Goal: Information Seeking & Learning: Learn about a topic

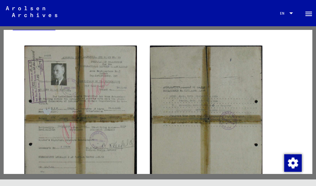
scroll to position [140, 0]
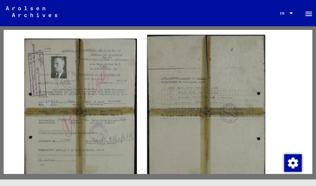
click at [215, 116] on img at bounding box center [206, 112] width 118 height 155
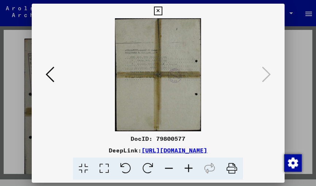
click at [215, 116] on img at bounding box center [157, 74] width 203 height 113
click at [188, 177] on icon at bounding box center [189, 168] width 20 height 22
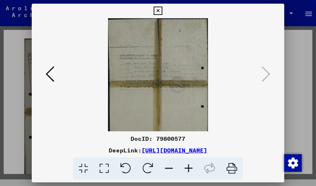
click at [188, 177] on icon at bounding box center [189, 168] width 20 height 22
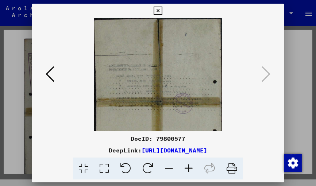
click at [188, 177] on icon at bounding box center [189, 168] width 20 height 22
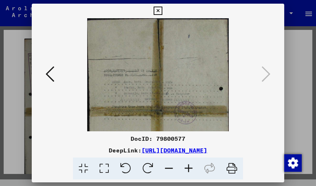
click at [188, 177] on icon at bounding box center [189, 168] width 20 height 22
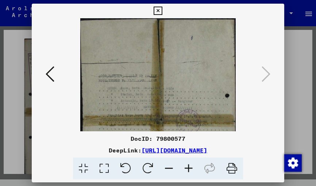
click at [188, 177] on icon at bounding box center [189, 168] width 20 height 22
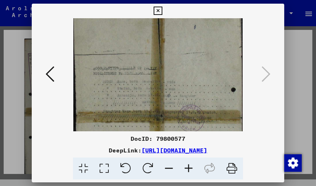
scroll to position [37, 0]
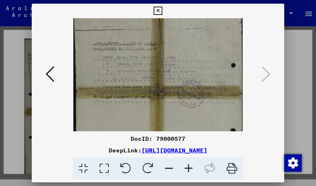
drag, startPoint x: 195, startPoint y: 94, endPoint x: 200, endPoint y: 56, distance: 38.2
click at [200, 56] on img at bounding box center [157, 92] width 169 height 222
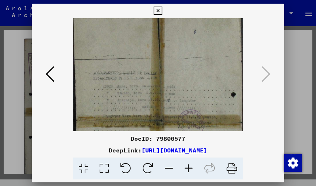
drag, startPoint x: 219, startPoint y: 119, endPoint x: 215, endPoint y: 125, distance: 7.5
click at [215, 136] on div "DocID: 79800577 DeepLink: [URL][DOMAIN_NAME]" at bounding box center [158, 92] width 253 height 176
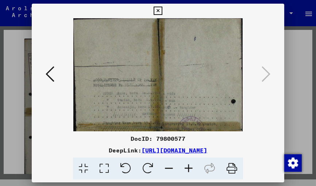
scroll to position [0, 0]
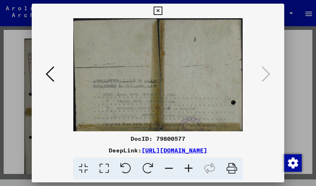
drag, startPoint x: 227, startPoint y: 30, endPoint x: 219, endPoint y: 89, distance: 59.5
click at [219, 89] on img at bounding box center [157, 129] width 169 height 222
click at [160, 8] on icon at bounding box center [157, 11] width 8 height 9
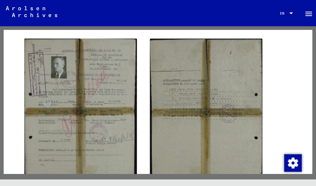
click at [86, 13] on mat-toolbar "Search Browse archive Detailed questions/information about the documents? Send …" at bounding box center [158, 13] width 316 height 26
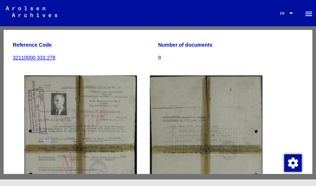
scroll to position [102, 0]
